Goal: Task Accomplishment & Management: Use online tool/utility

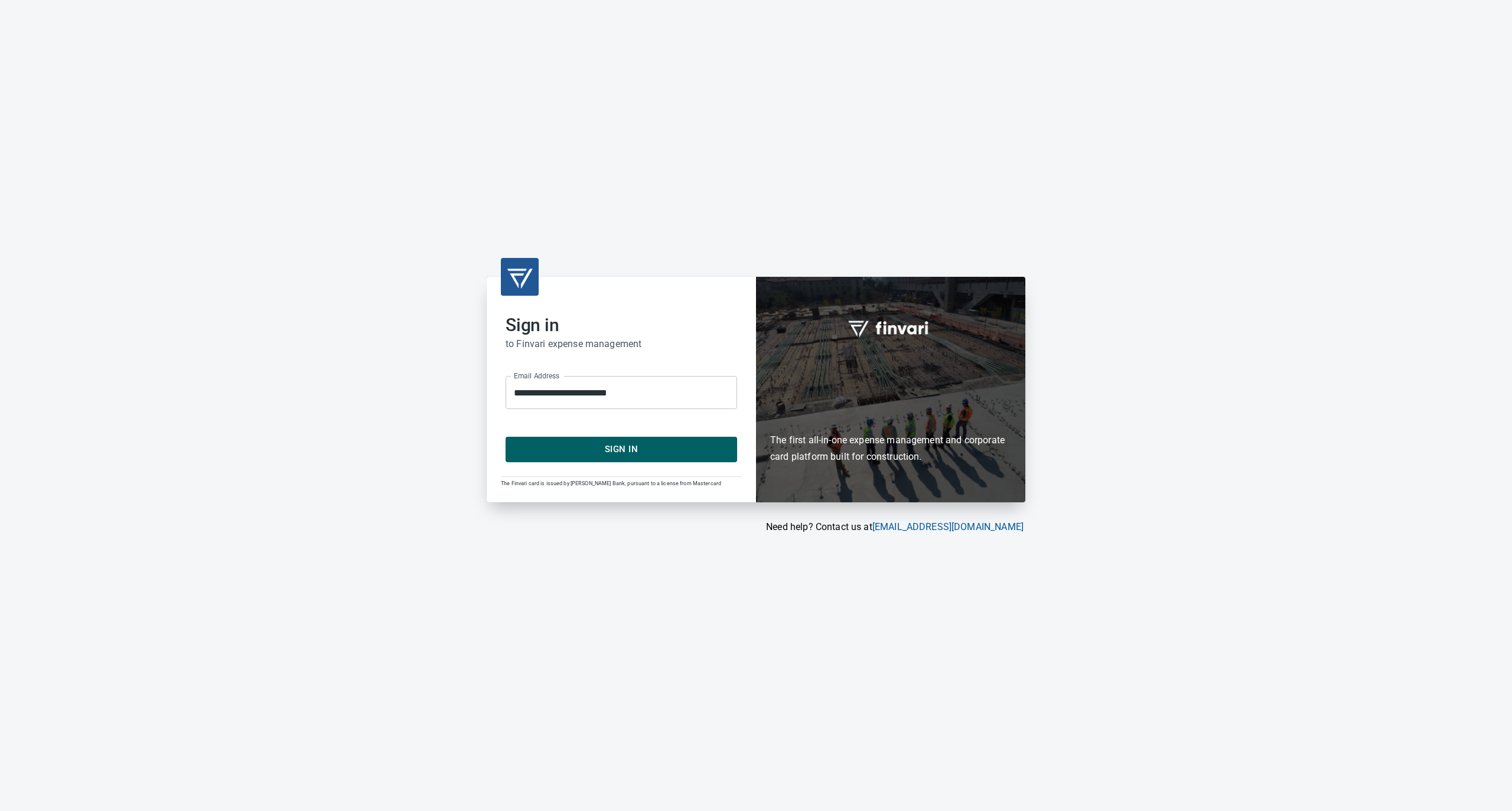
click at [593, 442] on span "Sign In" at bounding box center [621, 449] width 205 height 15
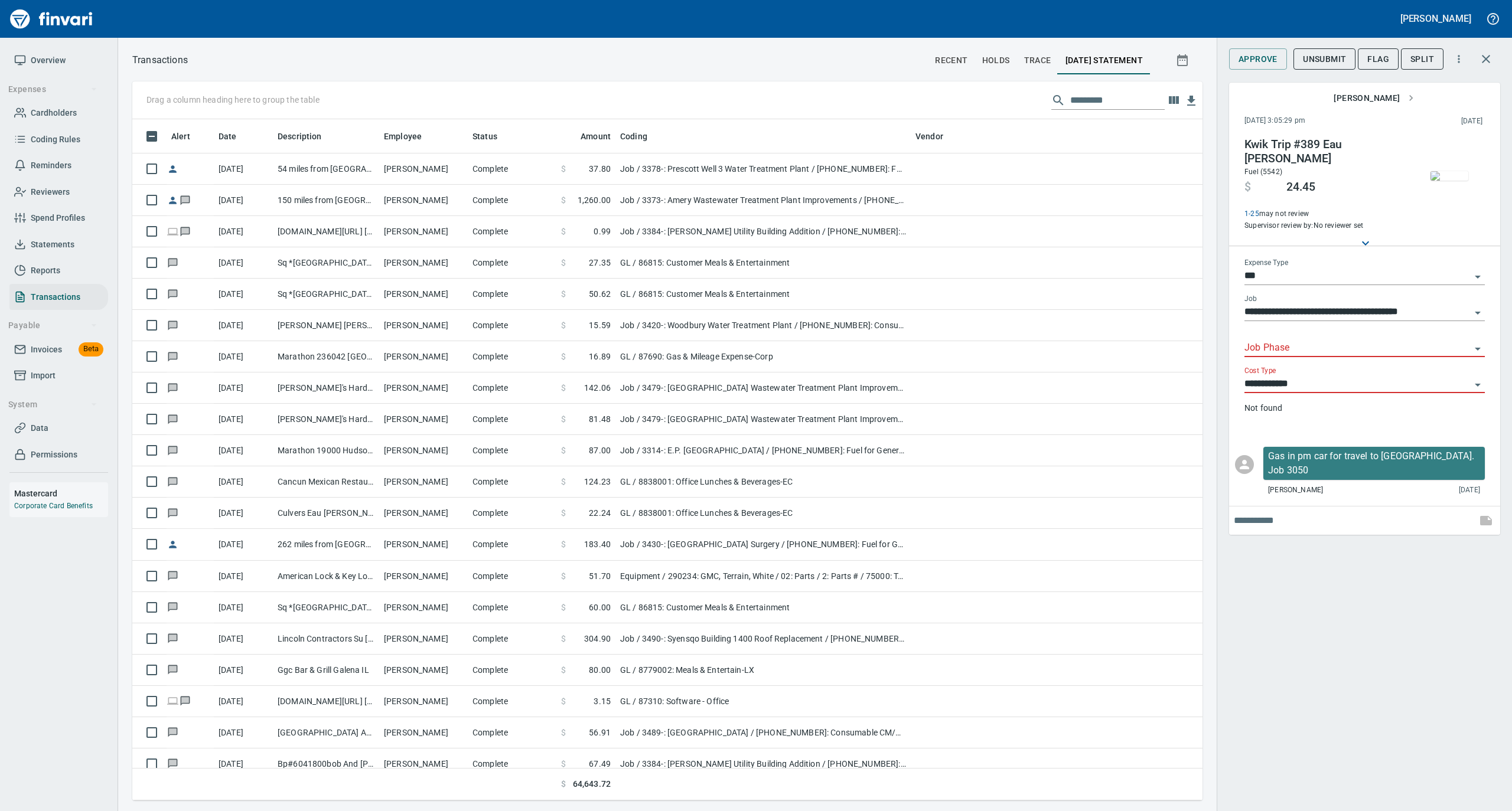
scroll to position [670, 1047]
click at [62, 112] on span "Cardholders" at bounding box center [54, 114] width 46 height 15
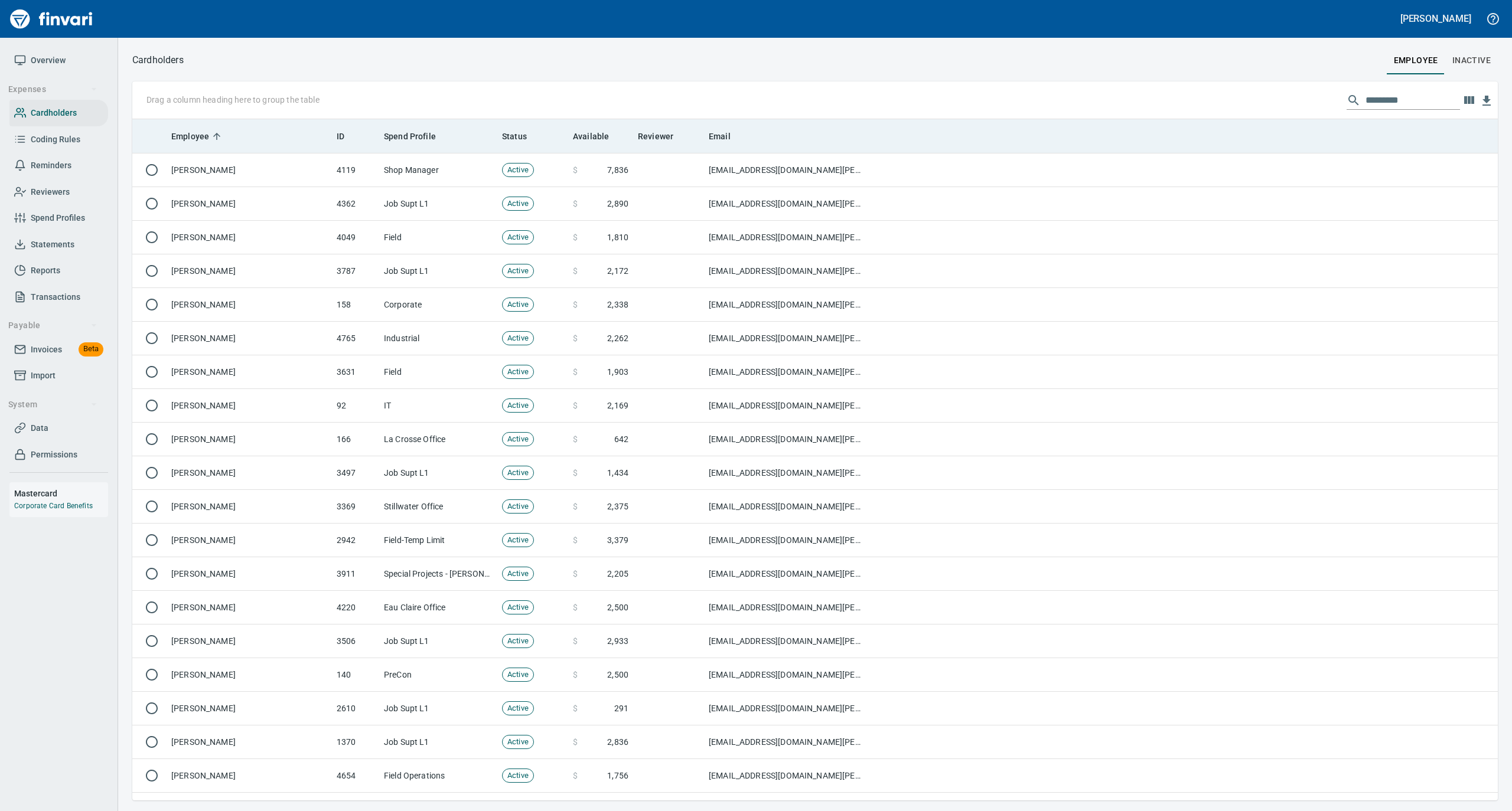
scroll to position [670, 1342]
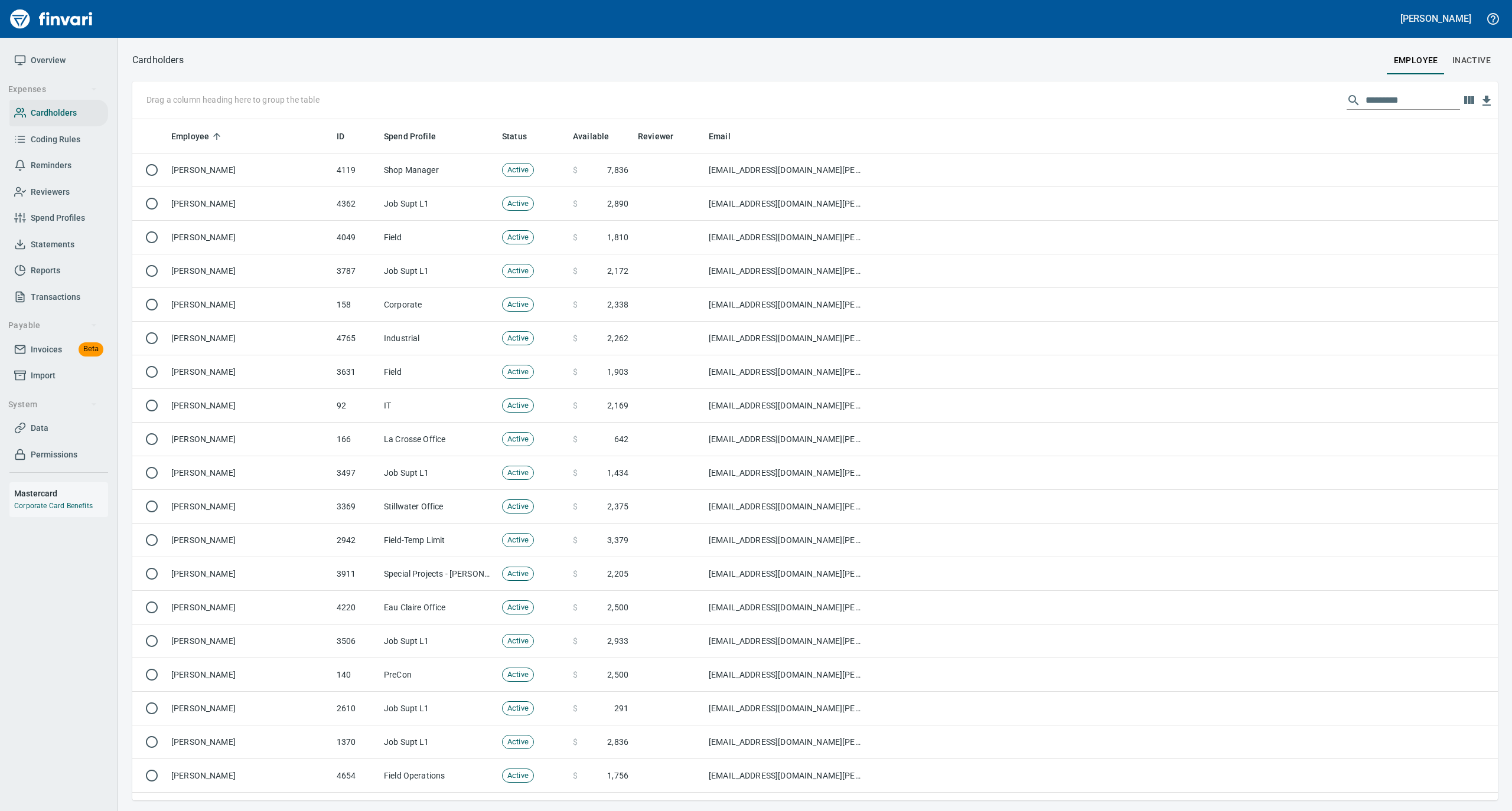
click at [1375, 98] on input "text" at bounding box center [1413, 100] width 94 height 19
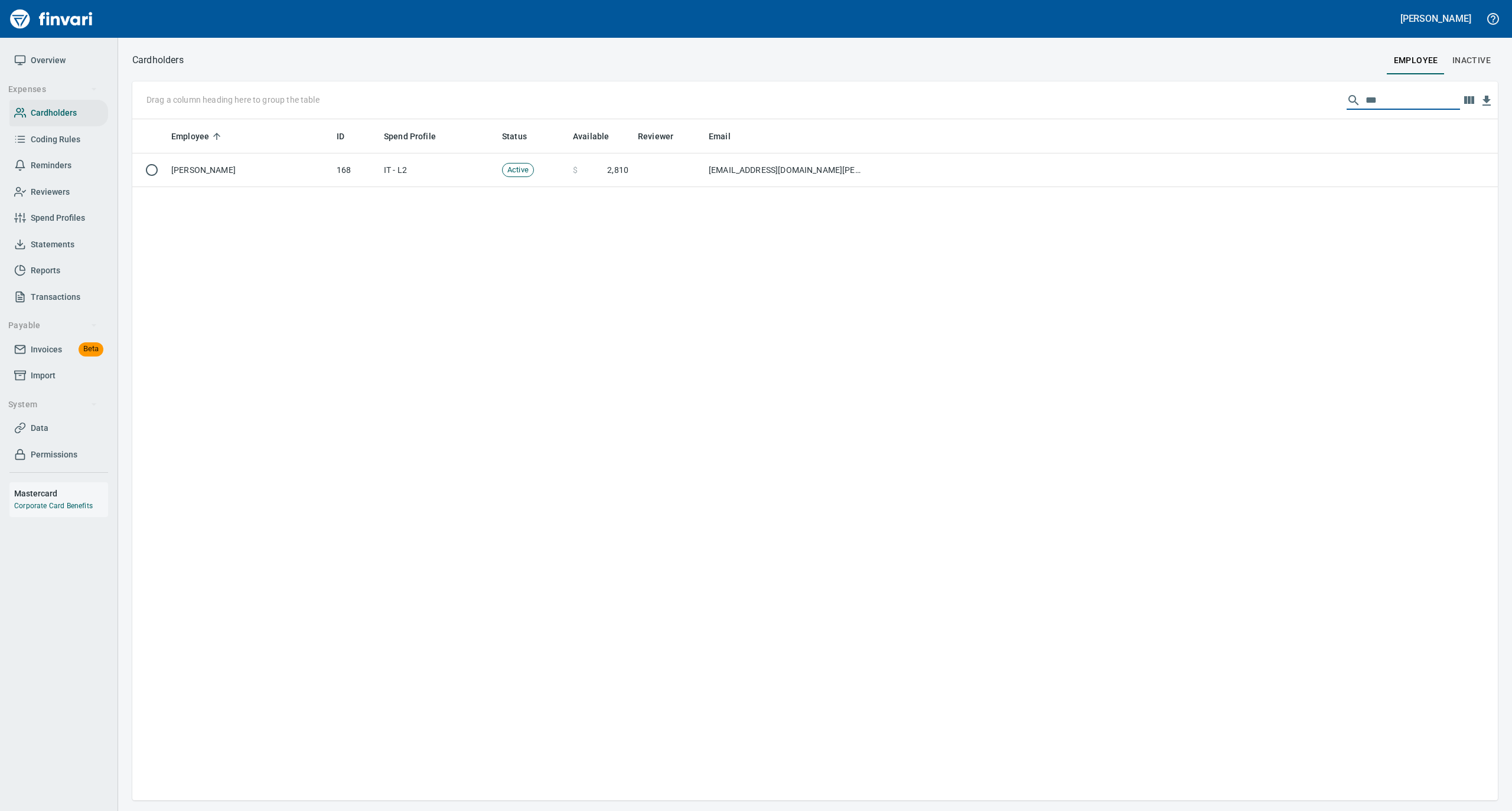
drag, startPoint x: 1389, startPoint y: 100, endPoint x: 1292, endPoint y: 104, distance: 97.1
click at [1302, 104] on div "Drag a column heading here to group the table ***" at bounding box center [814, 100] width 1366 height 38
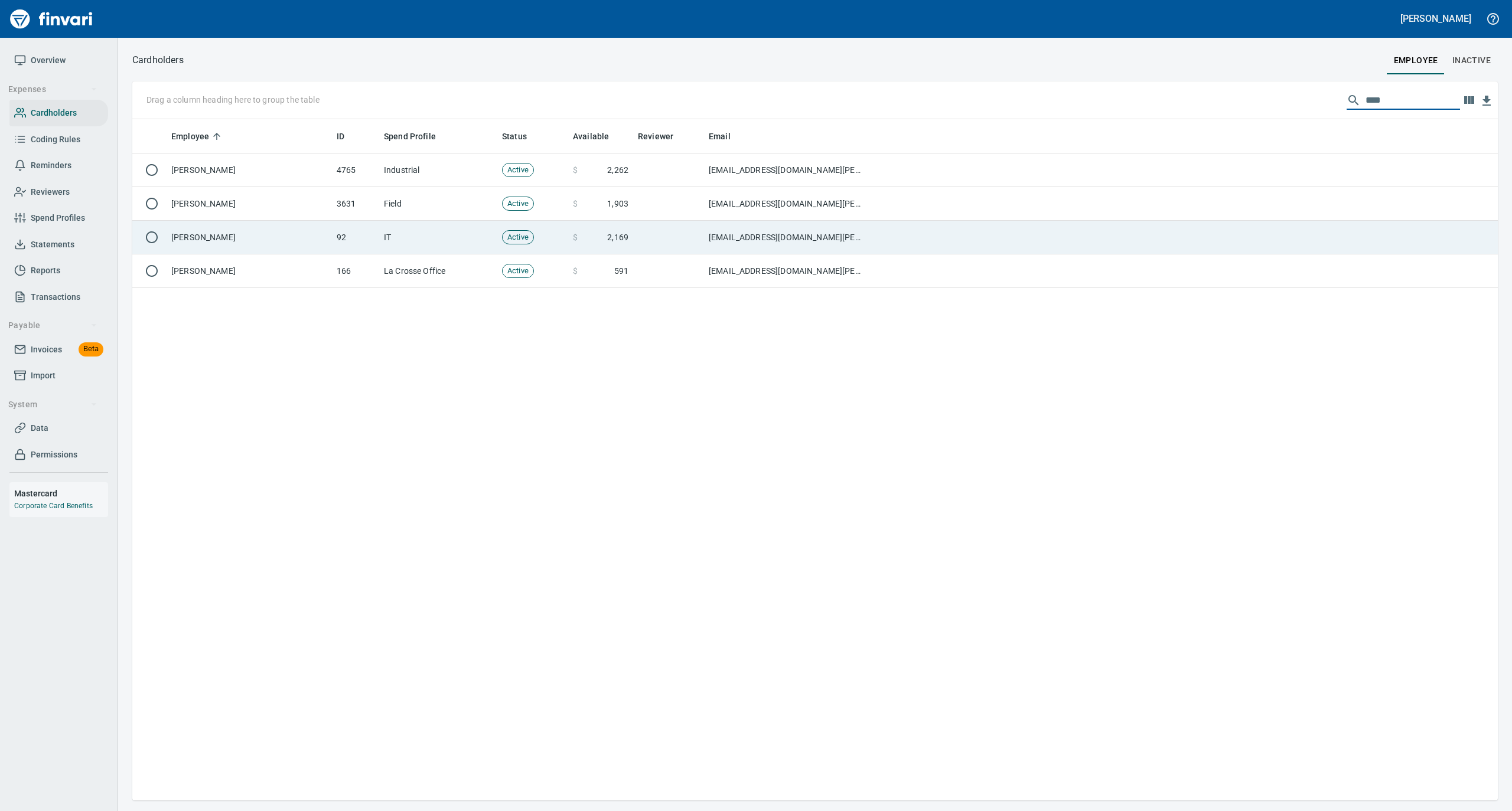
type input "****"
click at [277, 234] on td "Austin Derks" at bounding box center [249, 238] width 166 height 34
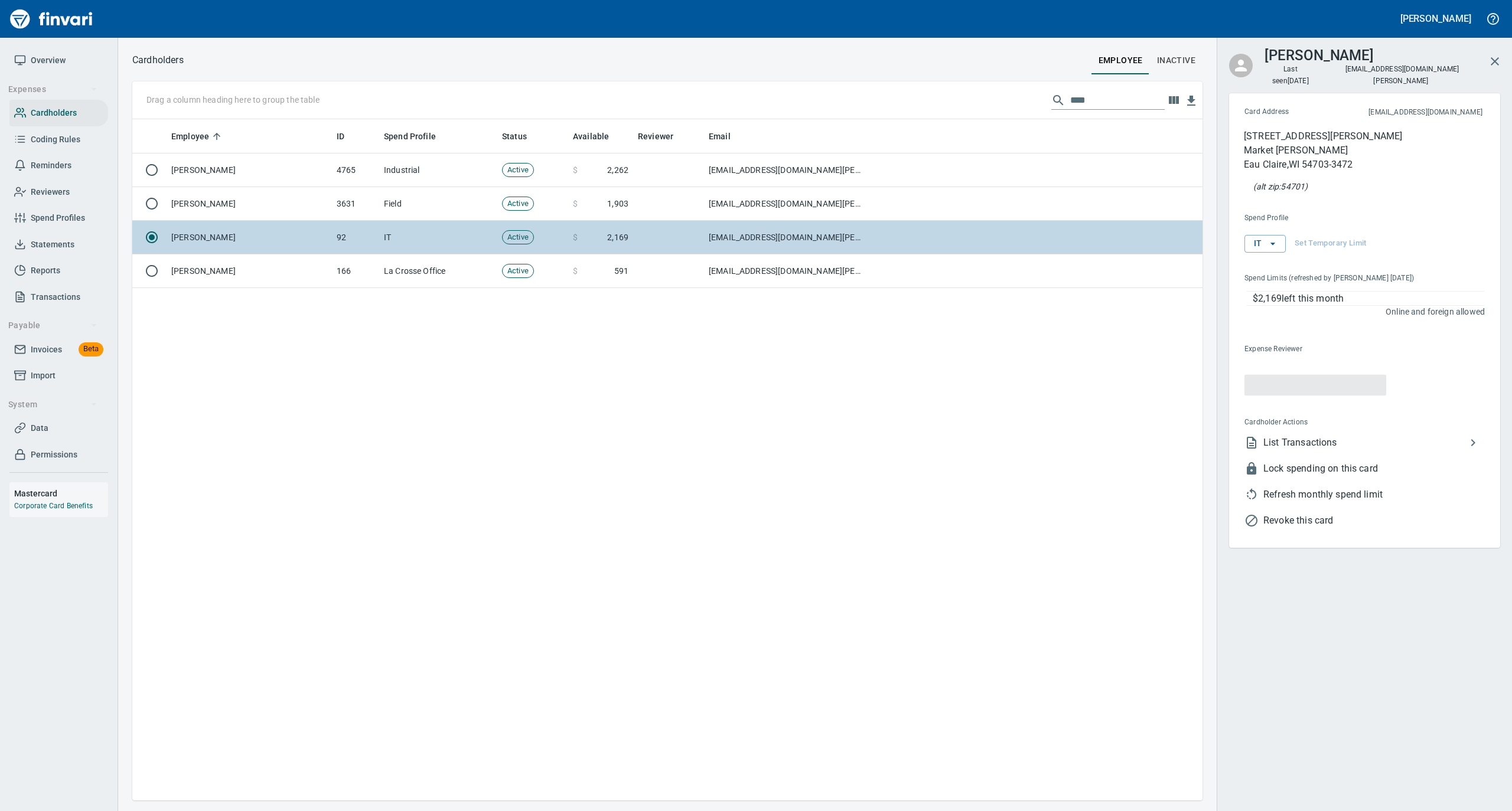
scroll to position [670, 1058]
click at [1300, 476] on span "Refresh monthly spend limit" at bounding box center [1373, 483] width 221 height 14
click at [1276, 424] on span "List Transactions" at bounding box center [1364, 431] width 203 height 14
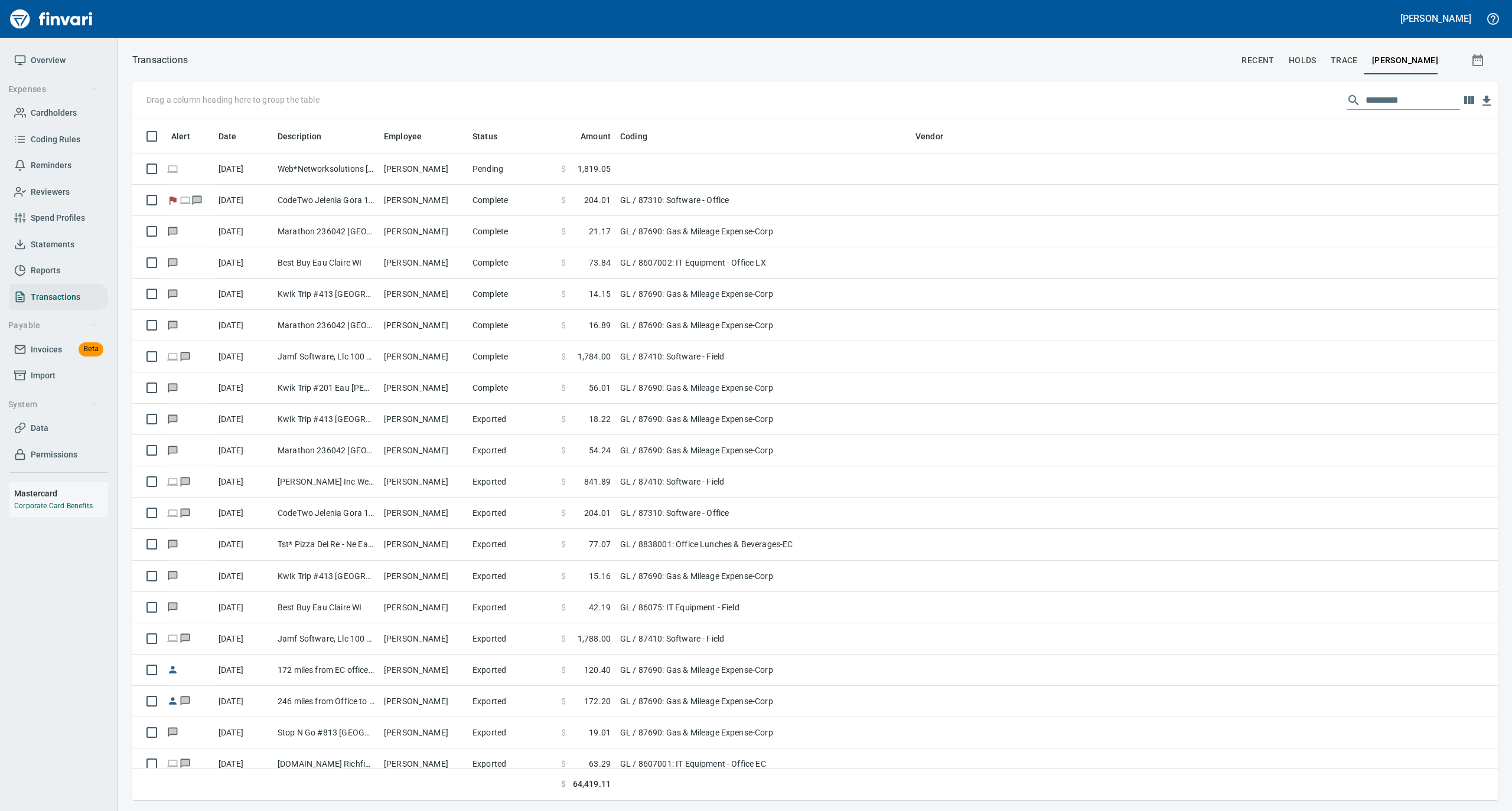
scroll to position [670, 1342]
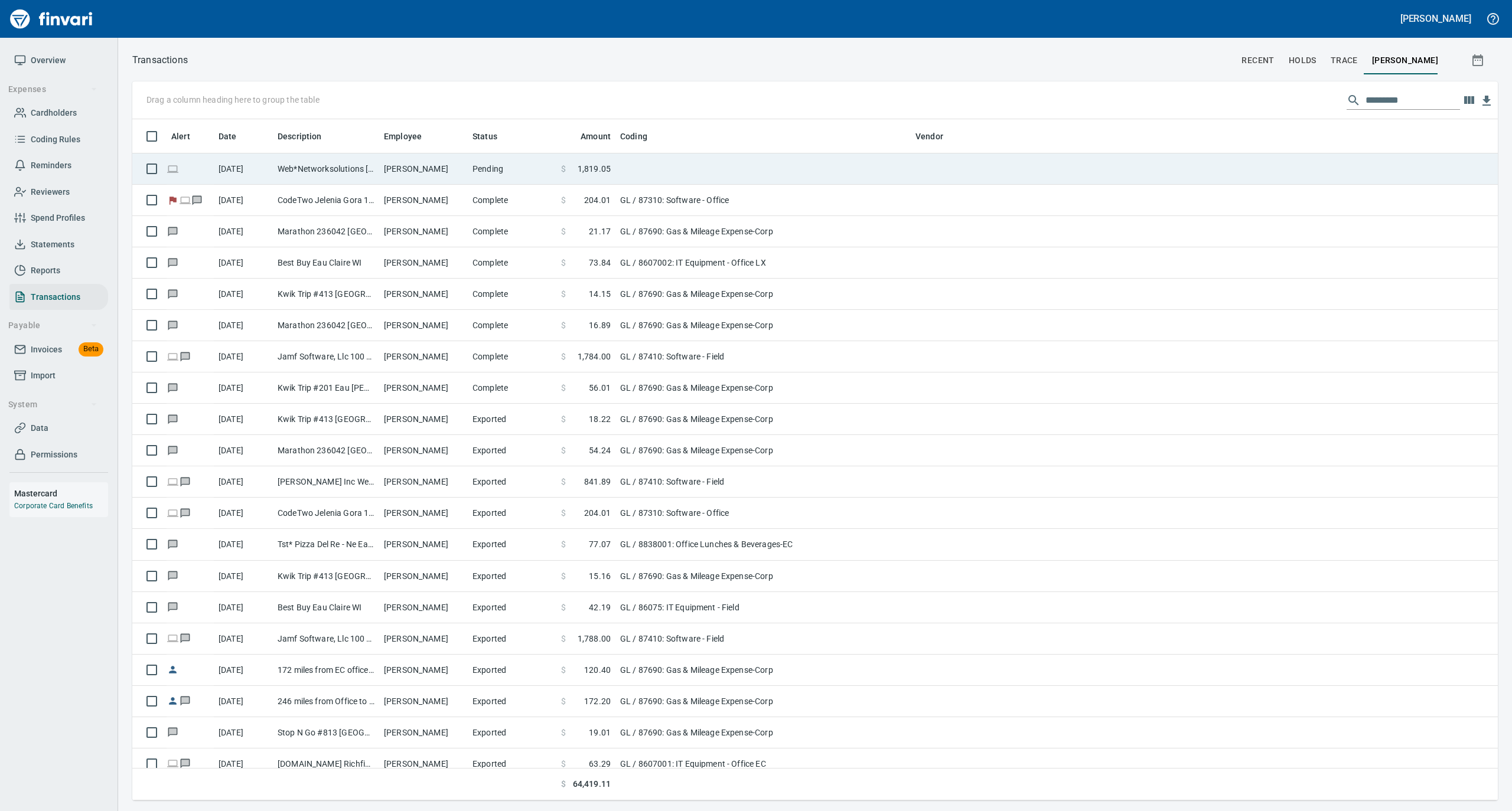
click at [418, 170] on td "Austin Derks" at bounding box center [423, 169] width 88 height 31
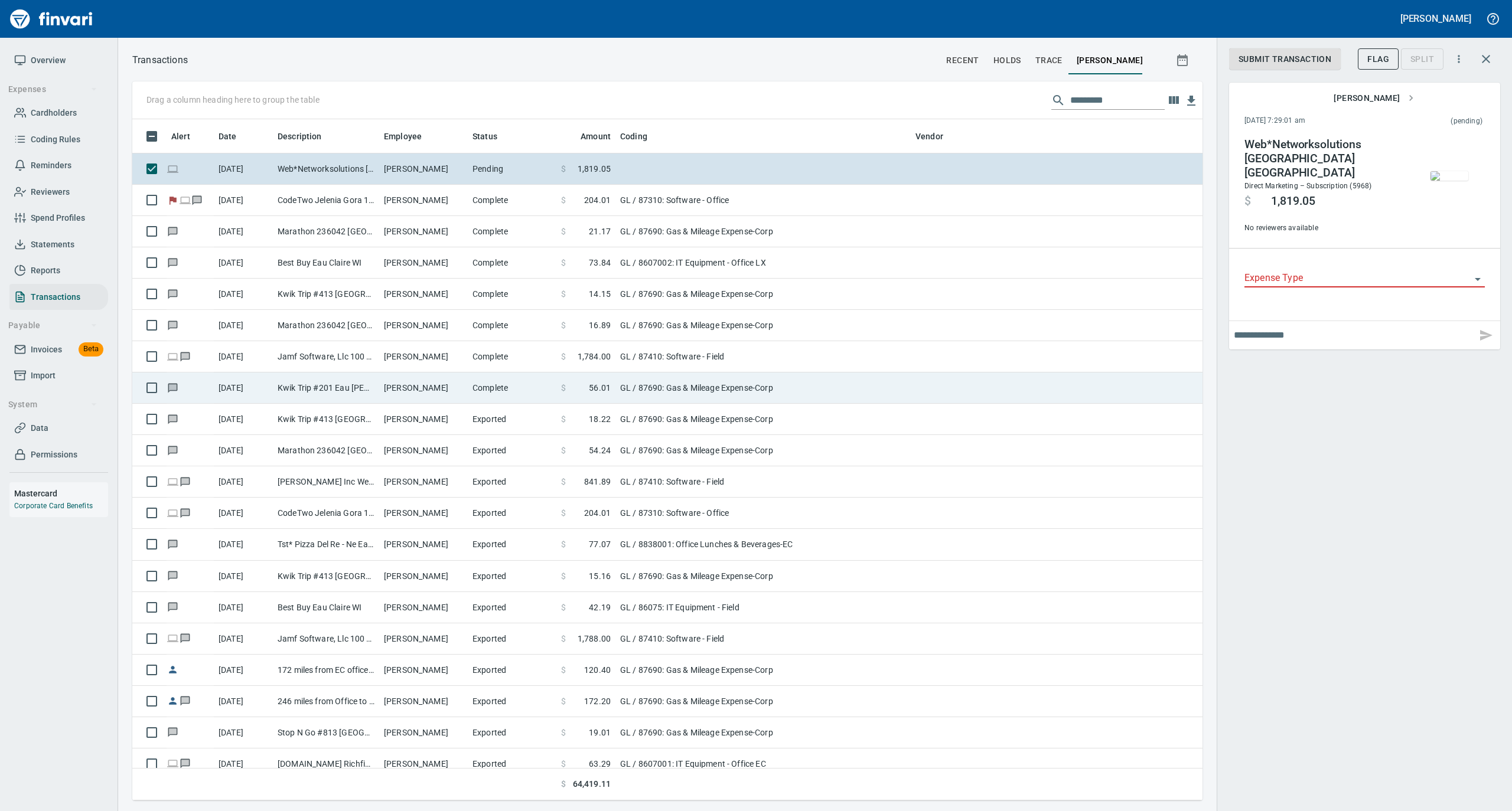
scroll to position [670, 1047]
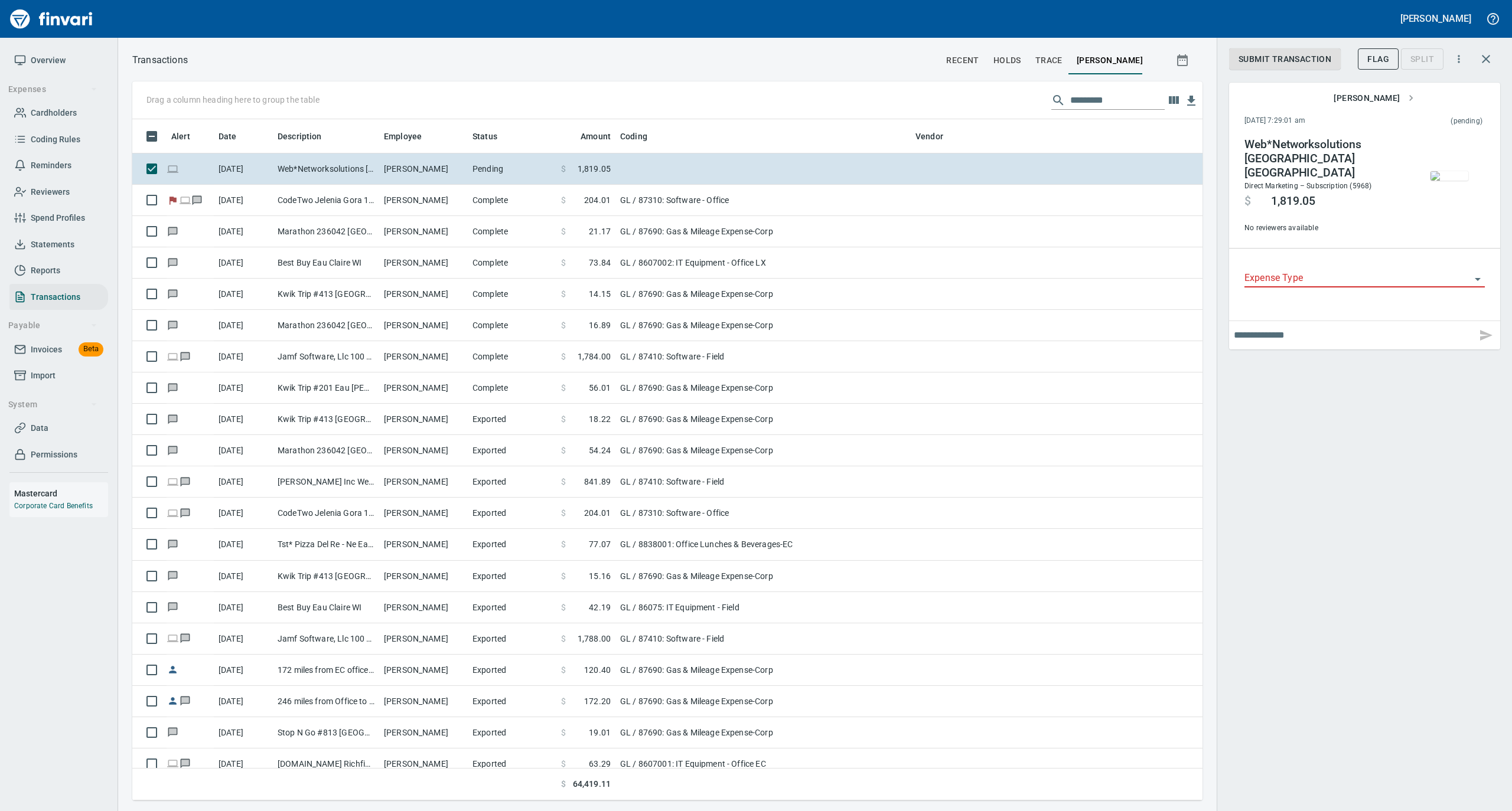
click at [1444, 173] on img "button" at bounding box center [1449, 176] width 38 height 9
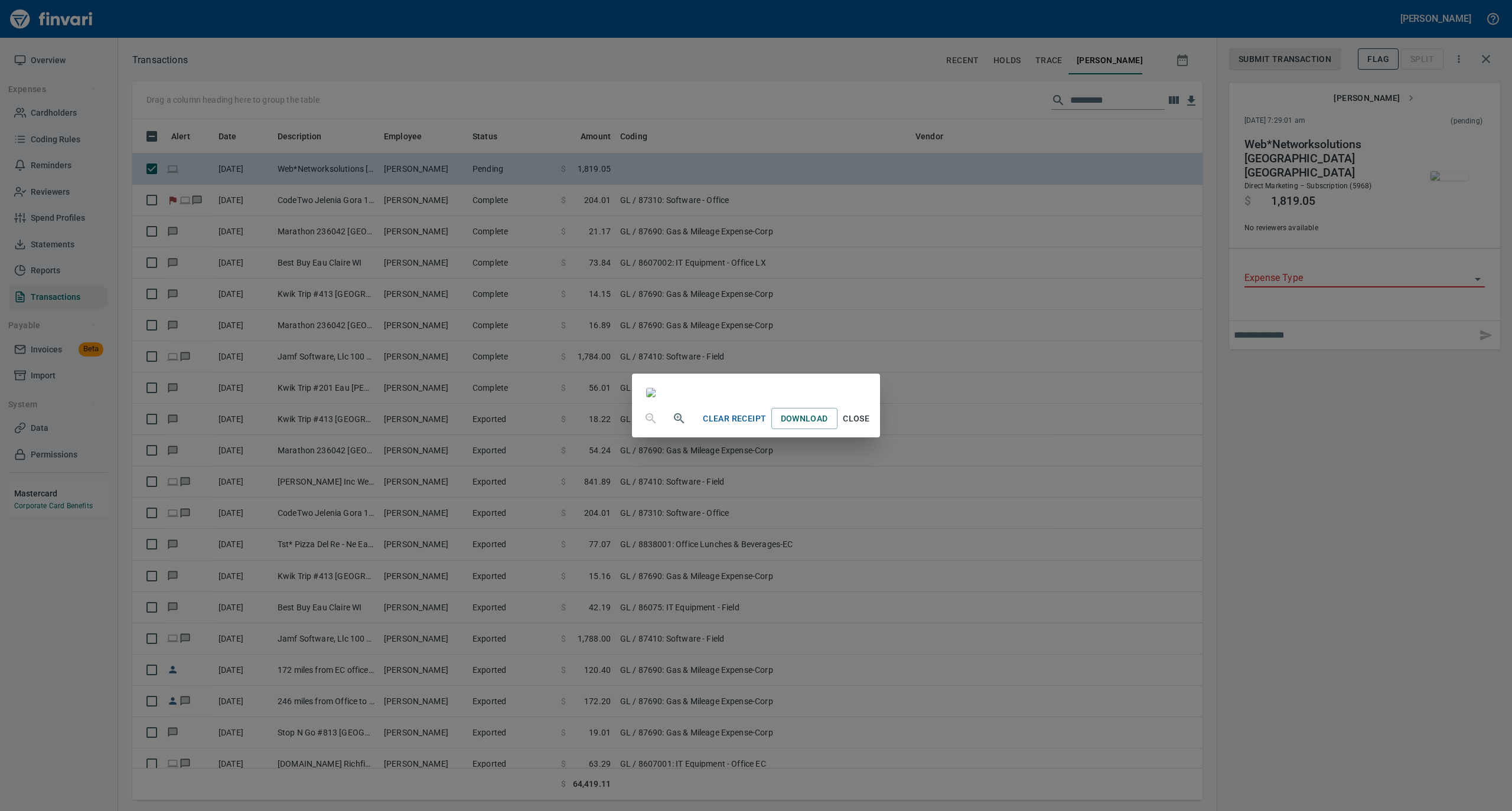
scroll to position [945, 0]
click at [871, 427] on span "Close" at bounding box center [857, 419] width 29 height 15
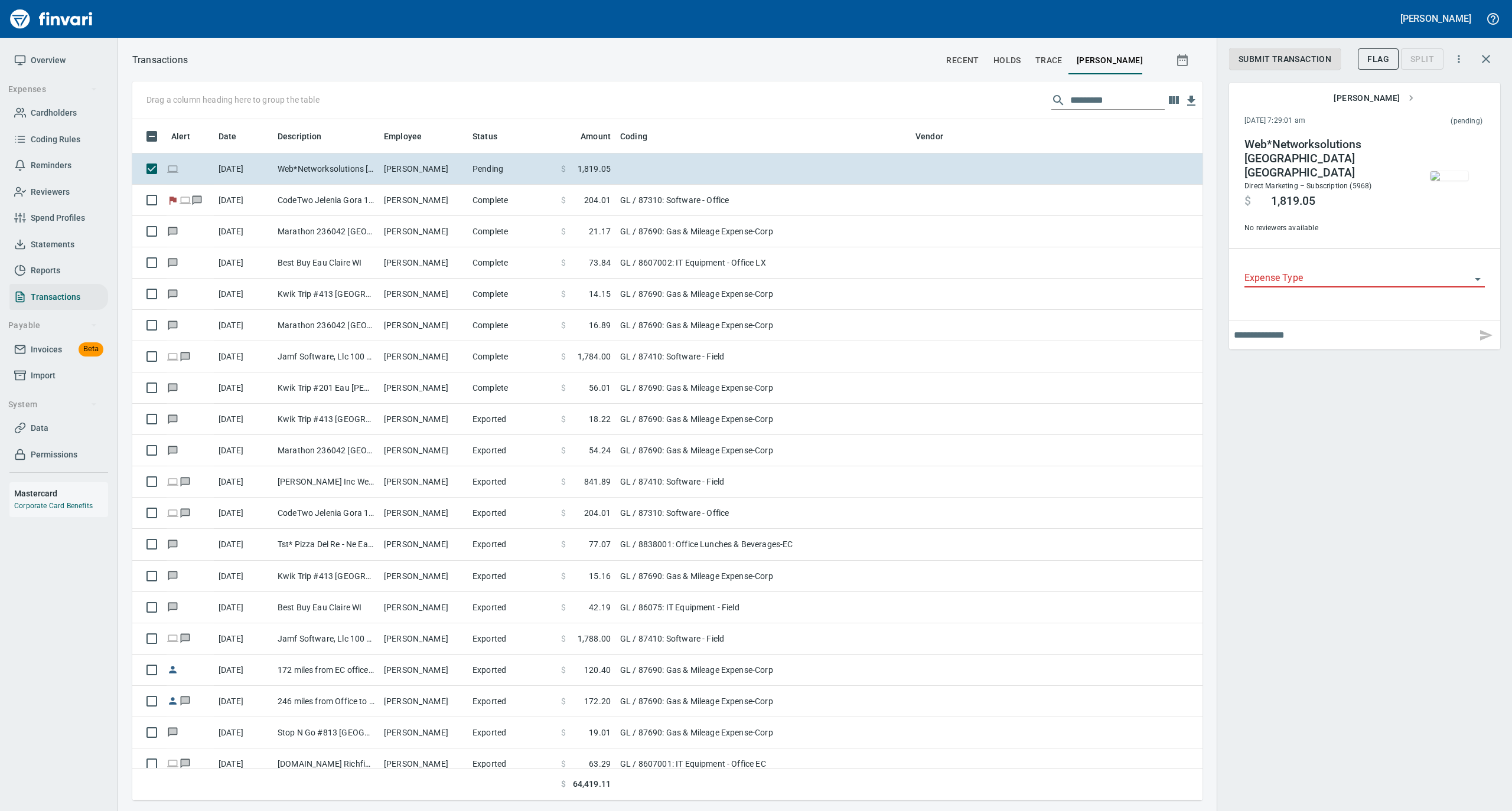
click at [1297, 270] on input "Expense Type" at bounding box center [1357, 278] width 226 height 17
click at [1285, 358] on li "GL" at bounding box center [1364, 355] width 241 height 29
type input "**"
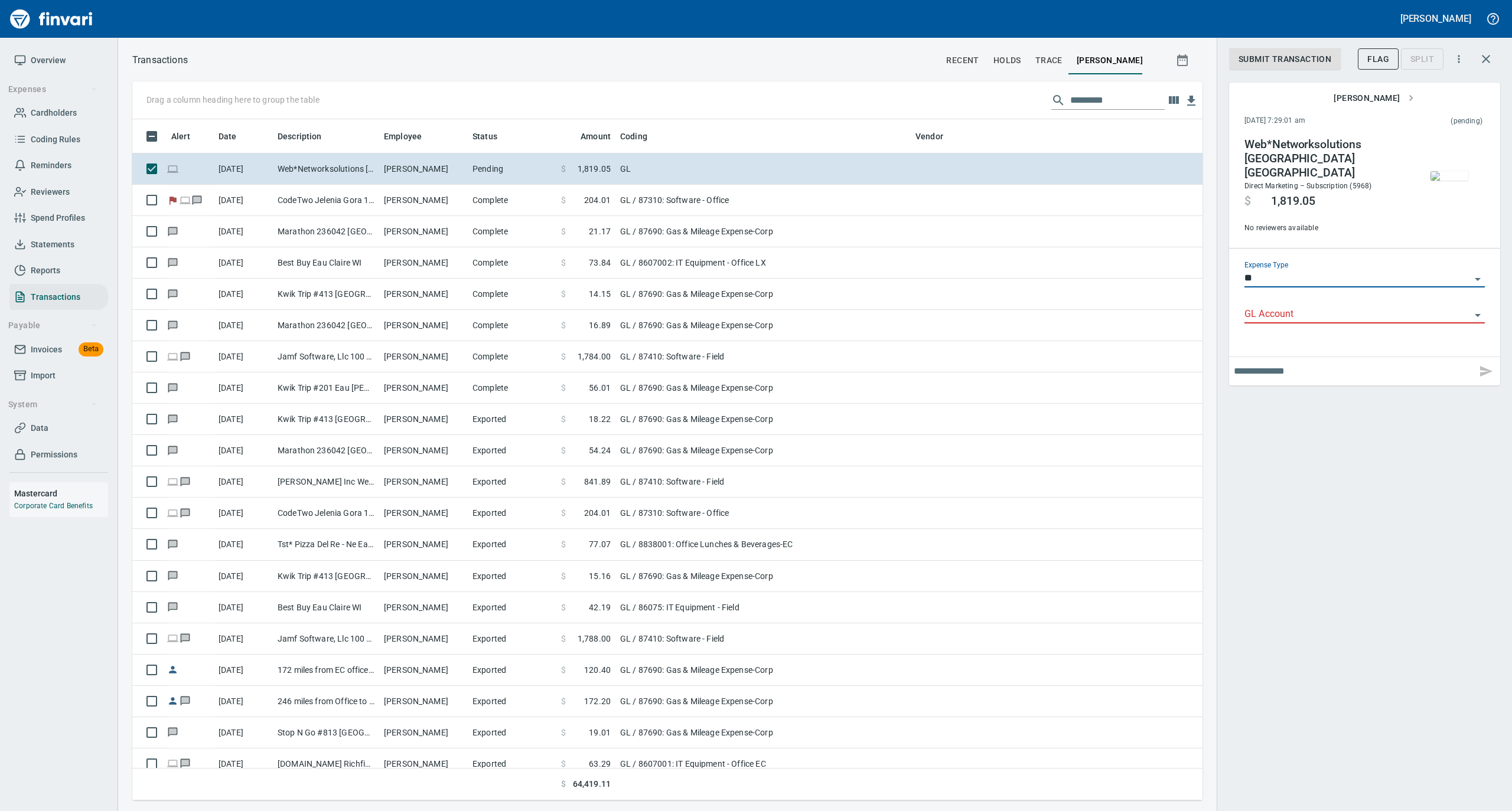
click at [1313, 310] on input "GL Account" at bounding box center [1357, 315] width 226 height 17
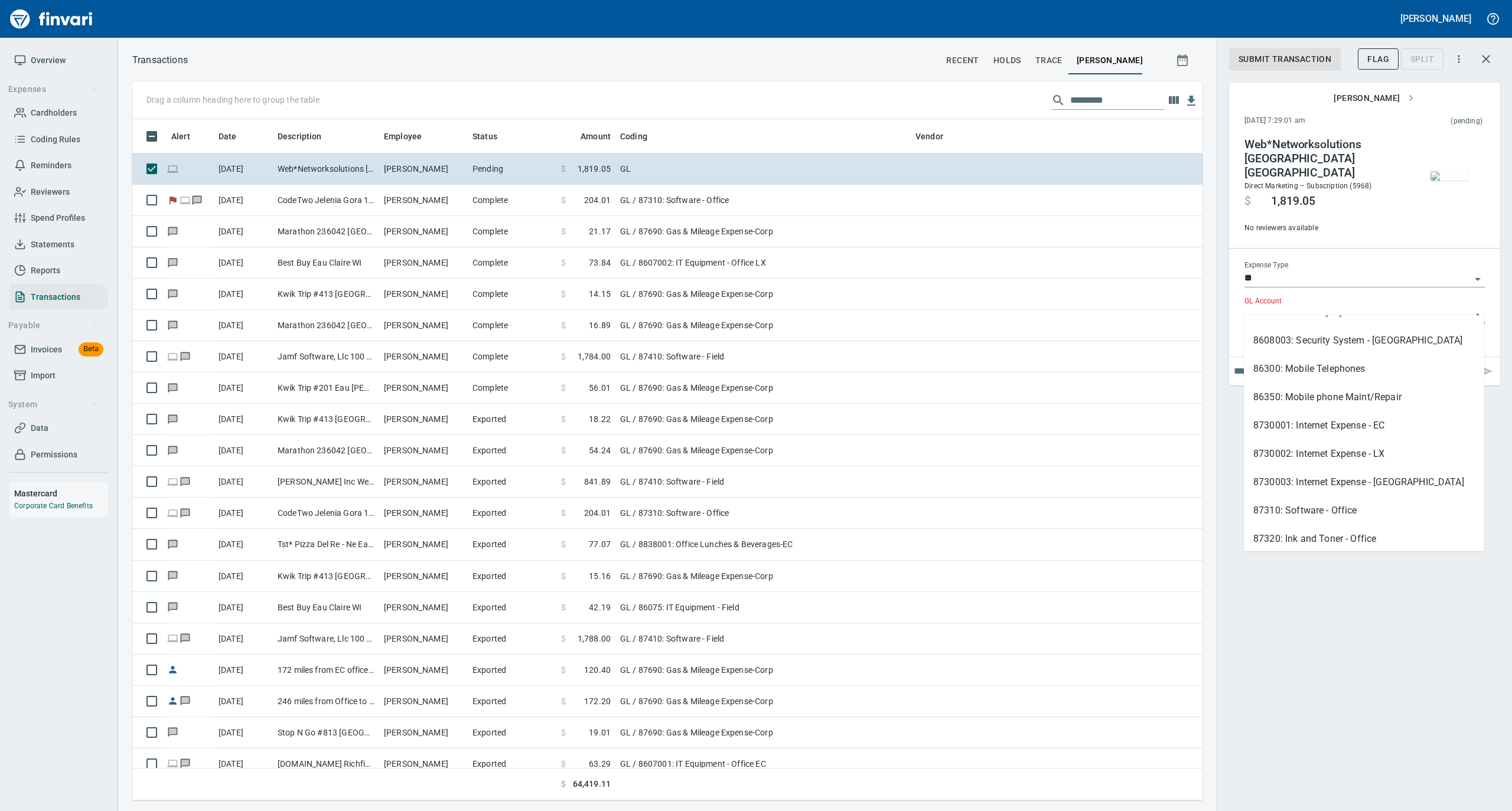
scroll to position [629, 0]
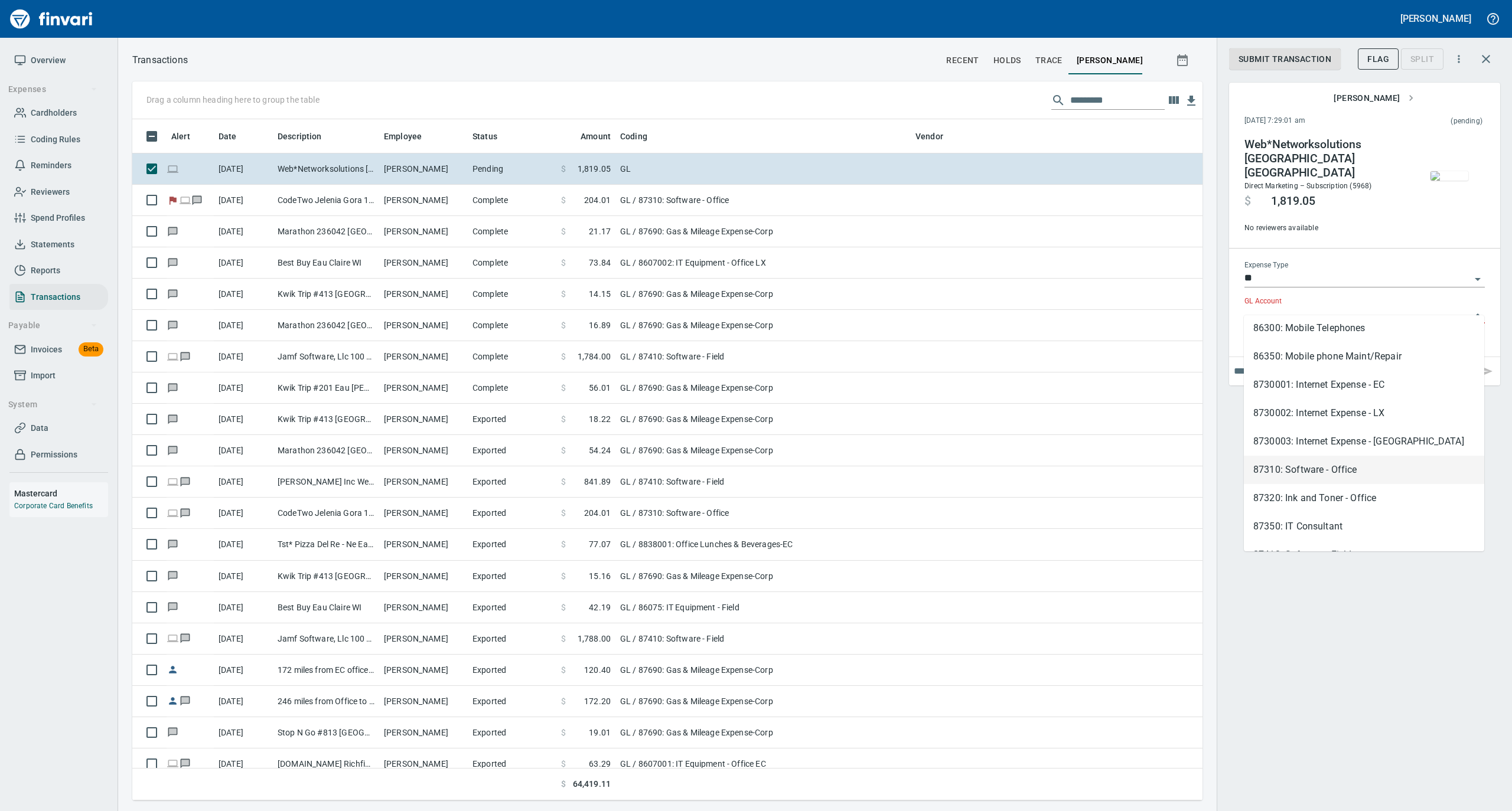
click at [1317, 475] on li "87310: Software - Office" at bounding box center [1364, 470] width 241 height 29
type input "**********"
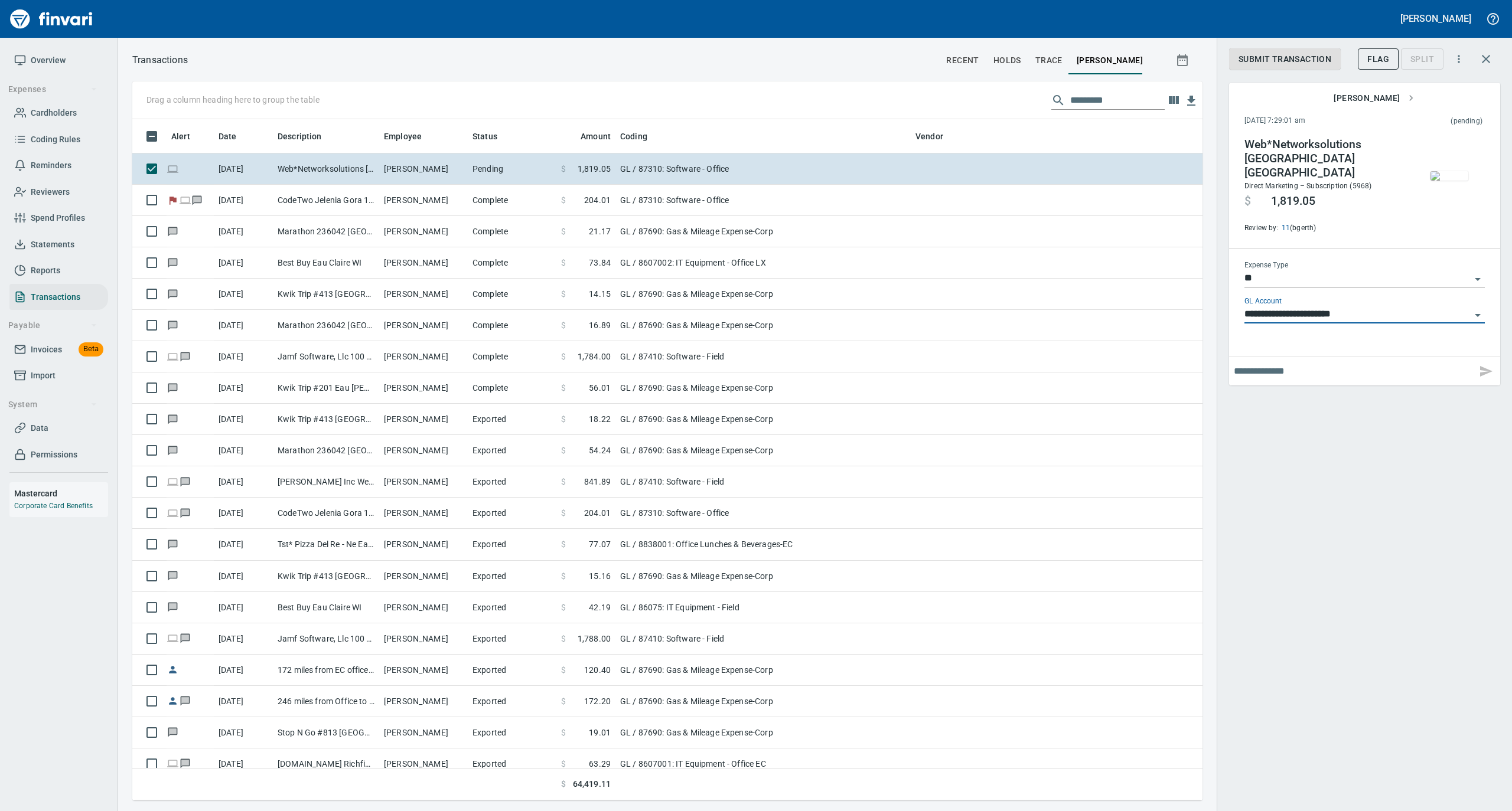
click at [1289, 369] on input "text" at bounding box center [1352, 371] width 238 height 19
type input "********"
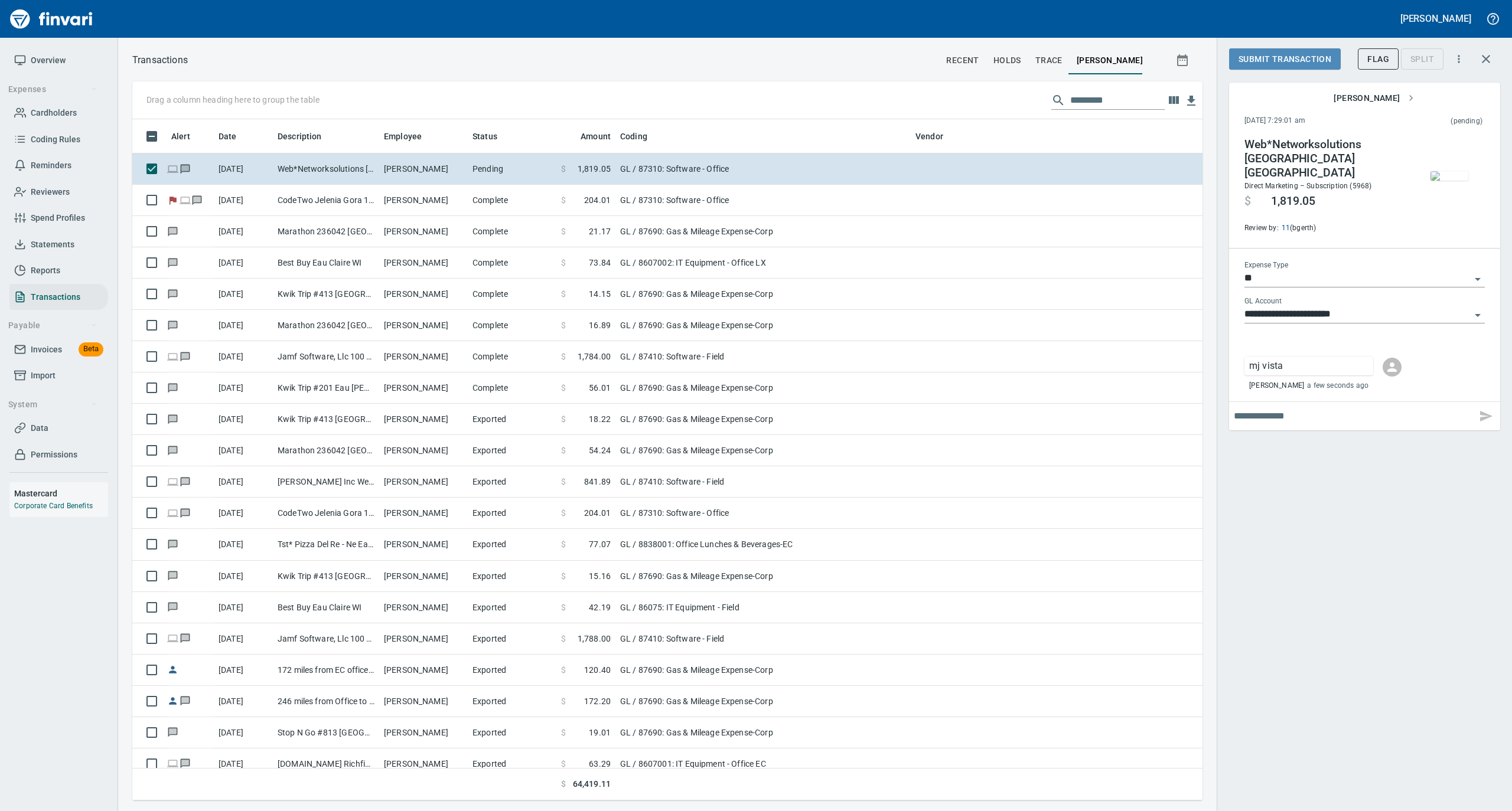
click at [1271, 58] on span "Submit Transaction" at bounding box center [1285, 60] width 93 height 15
click at [58, 62] on span "Overview" at bounding box center [48, 61] width 34 height 15
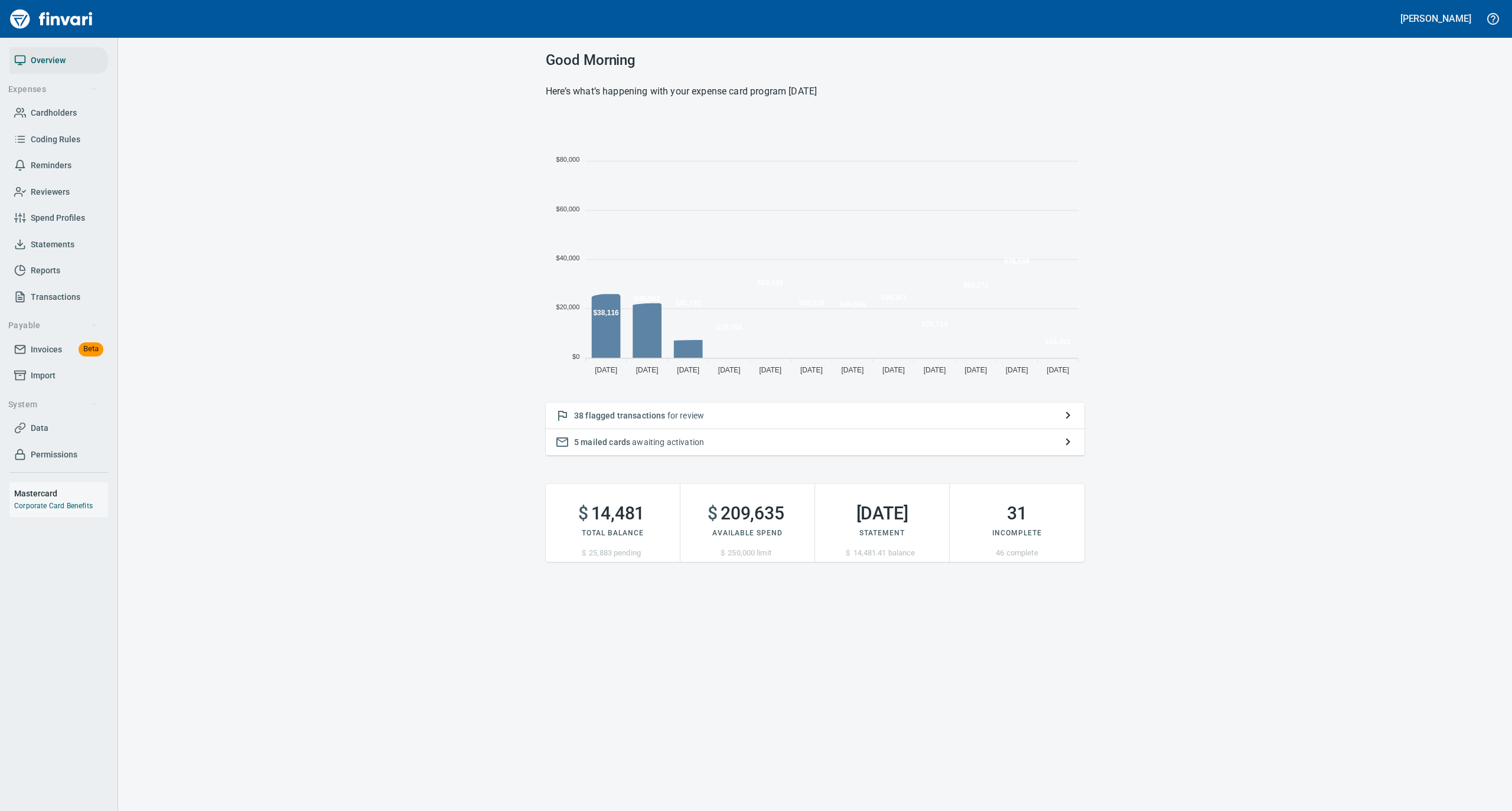
scroll to position [262, 527]
